Goal: Task Accomplishment & Management: Complete application form

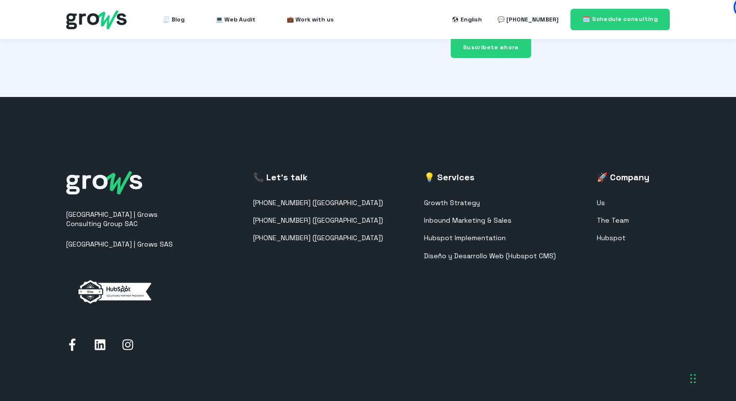
scroll to position [2411, 0]
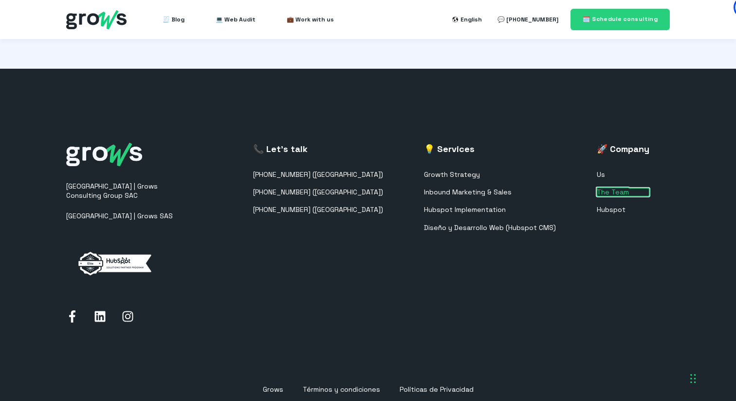
click at [609, 188] on link "The Team" at bounding box center [623, 192] width 53 height 8
click at [605, 170] on link "Us" at bounding box center [623, 174] width 53 height 8
click at [615, 188] on link "The Team" at bounding box center [623, 192] width 53 height 8
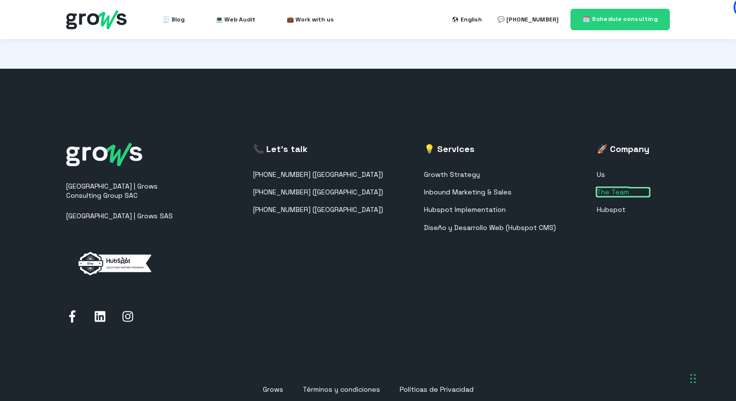
click at [615, 188] on link "The Team" at bounding box center [623, 192] width 53 height 8
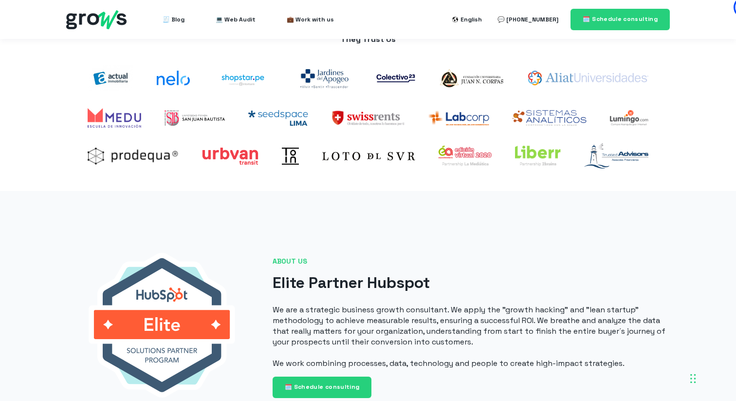
scroll to position [0, 0]
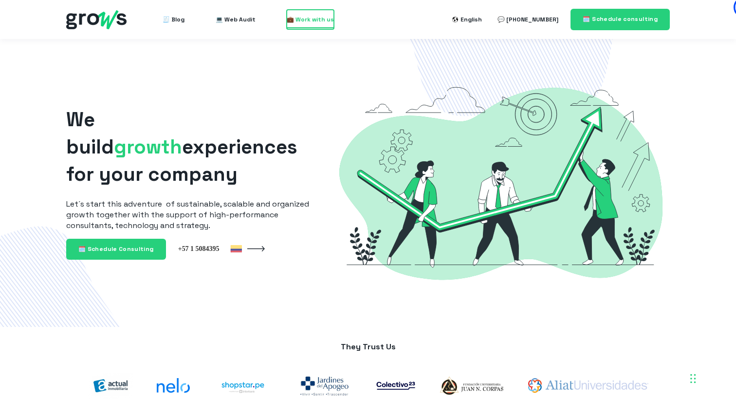
click at [308, 16] on span "💼 Work with us" at bounding box center [310, 19] width 47 height 19
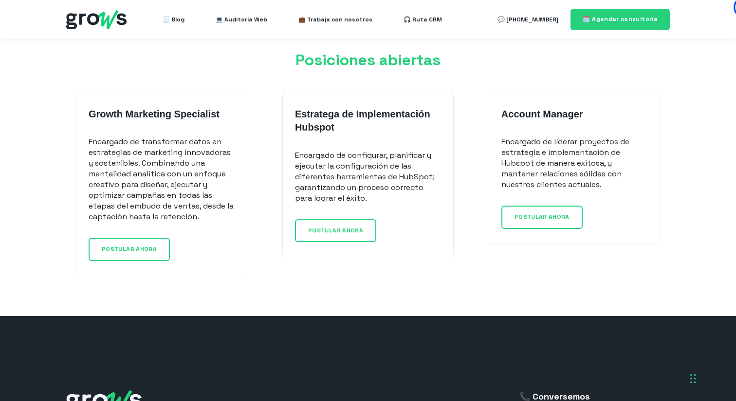
scroll to position [796, 0]
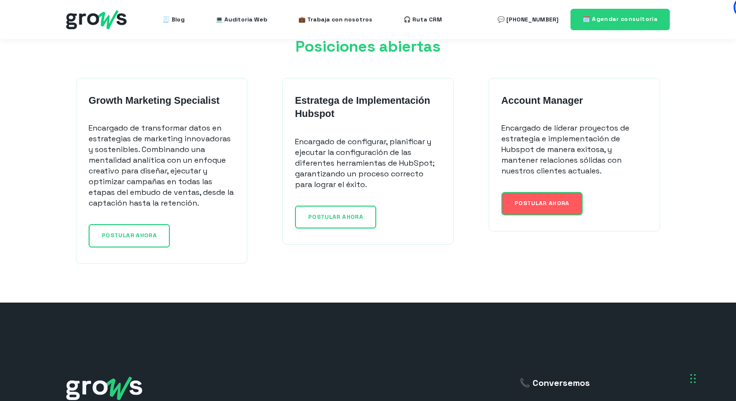
click at [524, 198] on link "POSTULAR AHORA" at bounding box center [542, 203] width 81 height 23
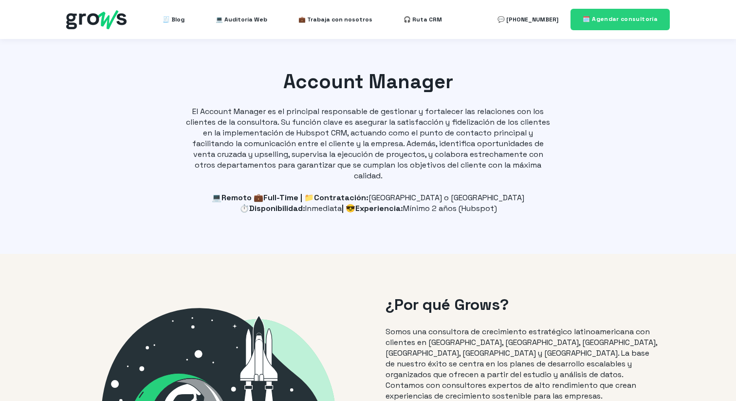
select select "CO"
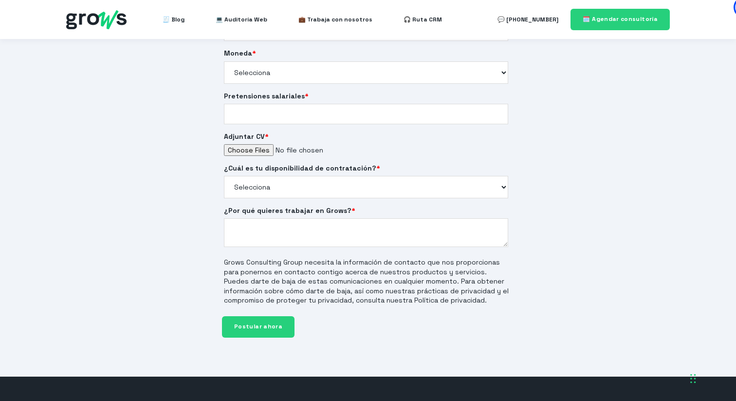
scroll to position [1915, 0]
